Goal: Task Accomplishment & Management: Use online tool/utility

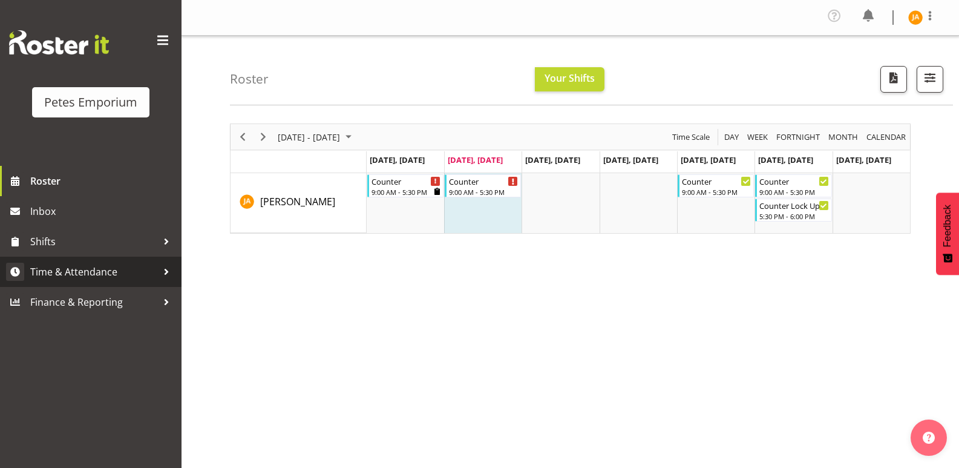
click at [93, 268] on span "Time & Attendance" at bounding box center [93, 272] width 127 height 18
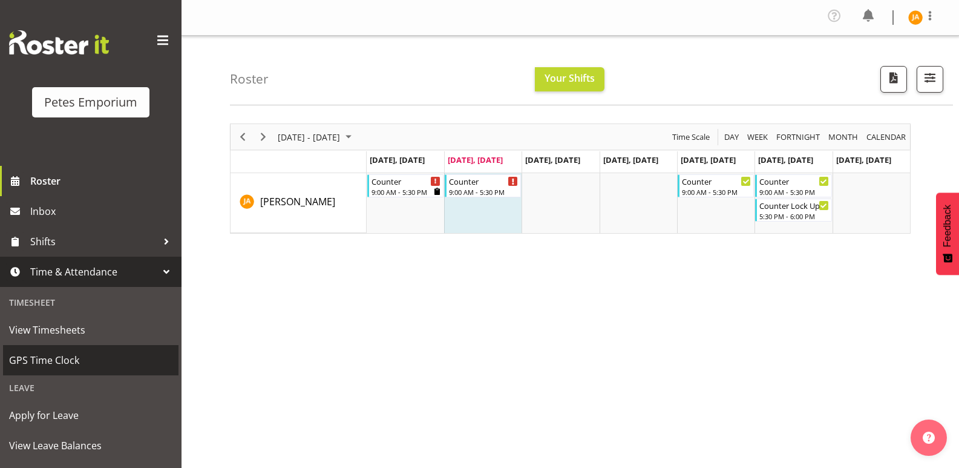
click at [78, 357] on span "GPS Time Clock" at bounding box center [90, 360] width 163 height 18
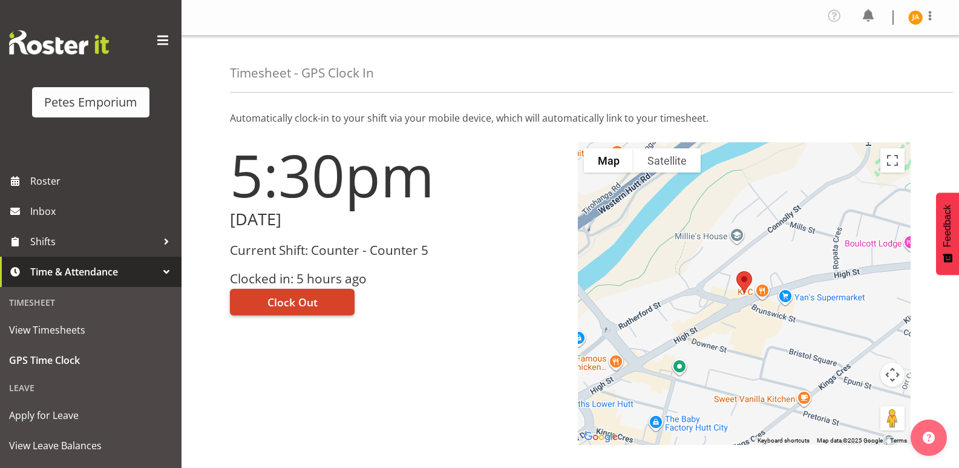
click at [310, 303] on span "Clock Out" at bounding box center [293, 302] width 50 height 16
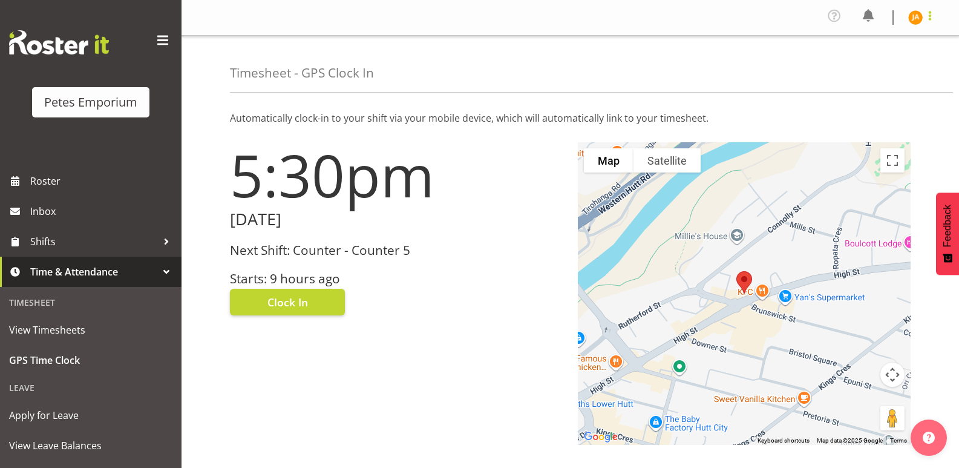
click at [927, 12] on span at bounding box center [930, 15] width 15 height 15
click at [873, 67] on link "Log Out" at bounding box center [879, 67] width 116 height 22
